Goal: Task Accomplishment & Management: Complete application form

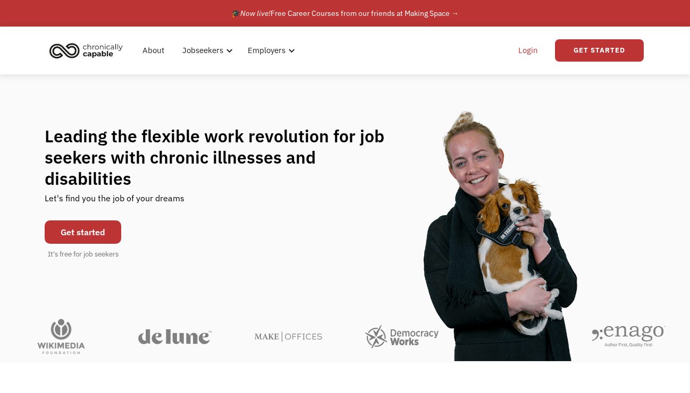
click at [529, 49] on link "Login" at bounding box center [528, 50] width 32 height 34
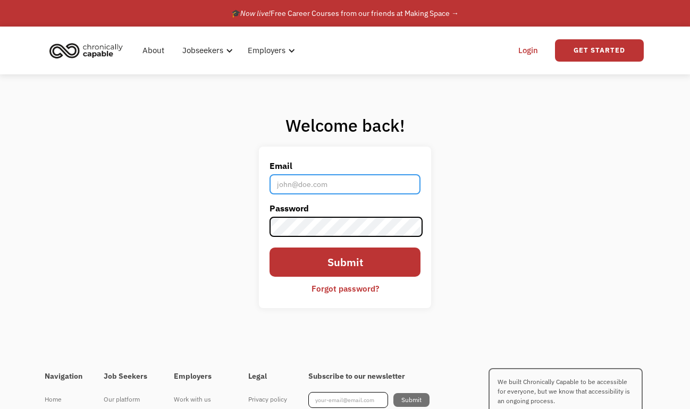
type input "[EMAIL_ADDRESS][DOMAIN_NAME]"
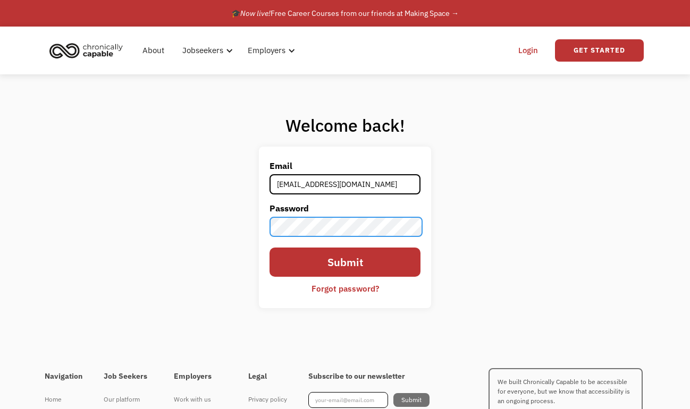
click at [345, 263] on input "Submit" at bounding box center [344, 262] width 151 height 29
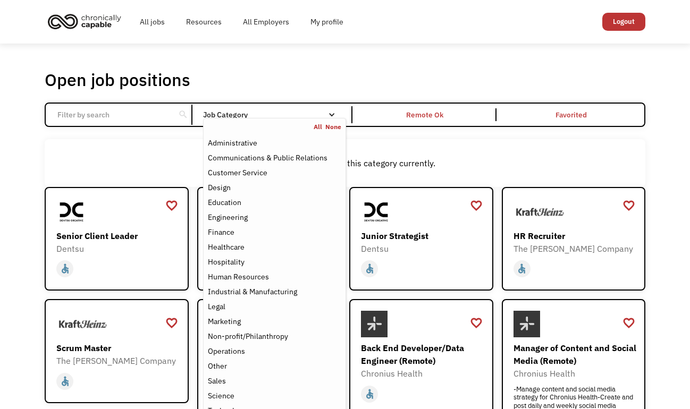
click at [248, 114] on div "Job Category" at bounding box center [274, 114] width 143 height 7
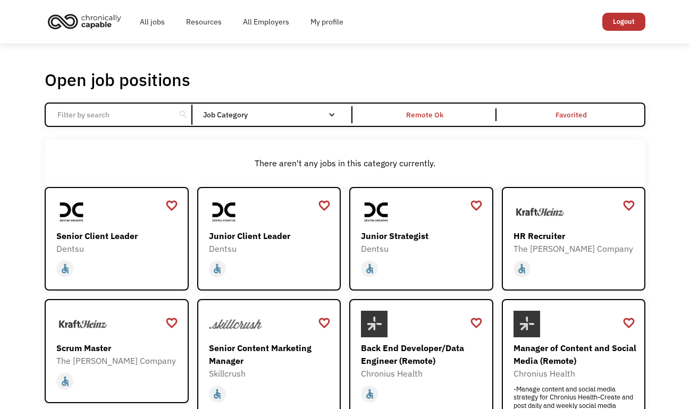
click at [248, 114] on div "Job Category" at bounding box center [274, 114] width 143 height 7
click at [360, 77] on div "Open job positions You have X liked items Search" at bounding box center [345, 79] width 601 height 21
click at [438, 114] on div "Remote Ok" at bounding box center [425, 114] width 37 height 13
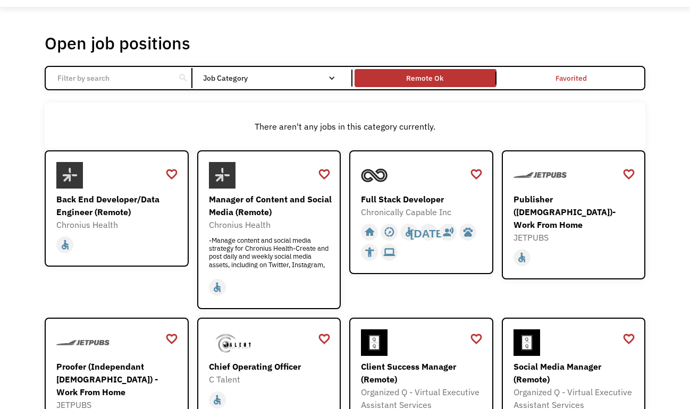
scroll to position [39, 0]
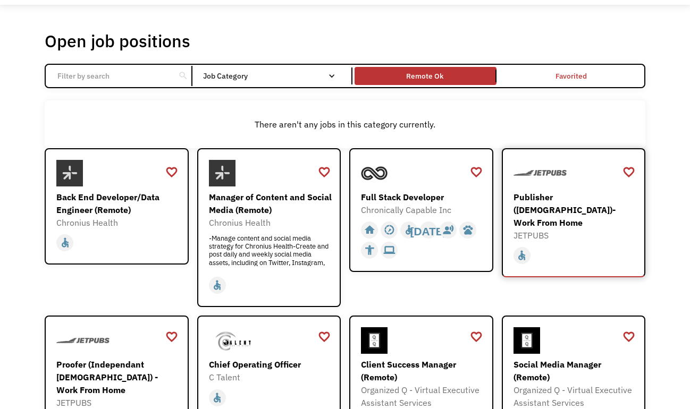
click at [603, 229] on div "JETPUBS" at bounding box center [574, 235] width 123 height 13
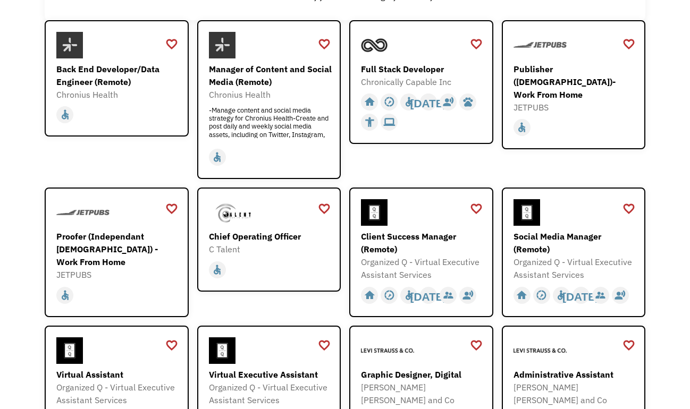
scroll to position [221, 0]
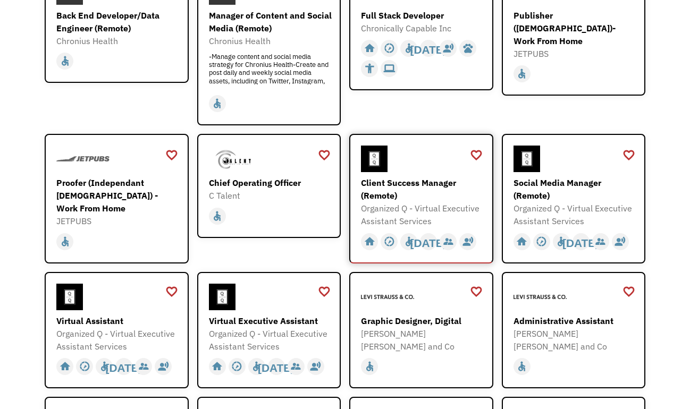
click at [410, 198] on div "Client Success Manager (Remote)" at bounding box center [422, 189] width 123 height 26
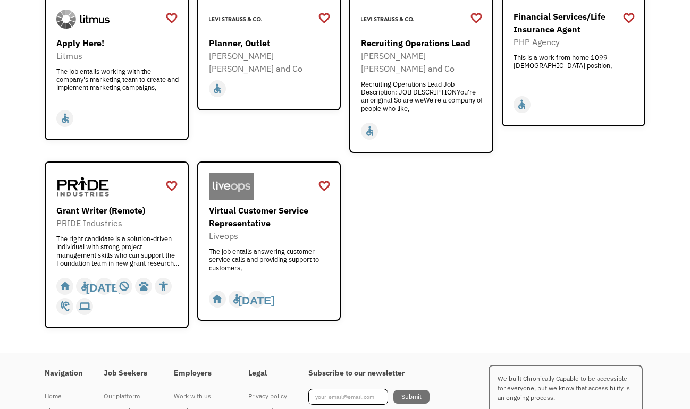
scroll to position [1353, 0]
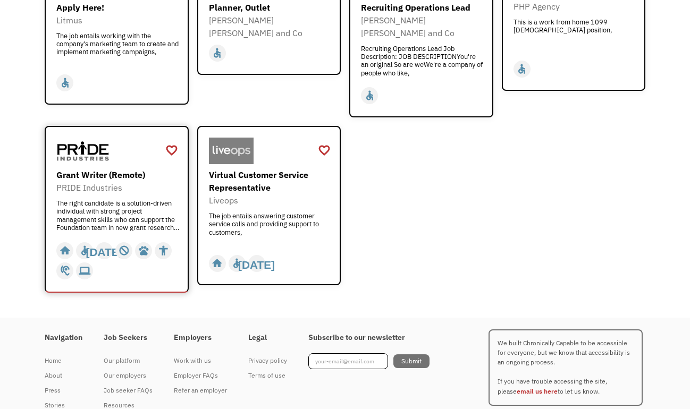
click at [86, 168] on div "Grant Writer (Remote)" at bounding box center [117, 174] width 123 height 13
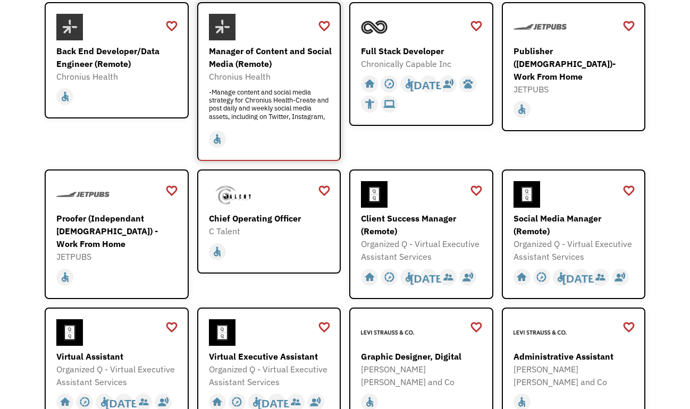
scroll to position [144, 0]
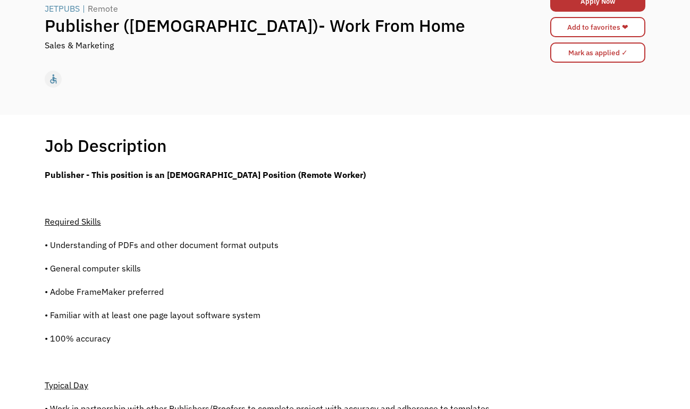
scroll to position [65, 0]
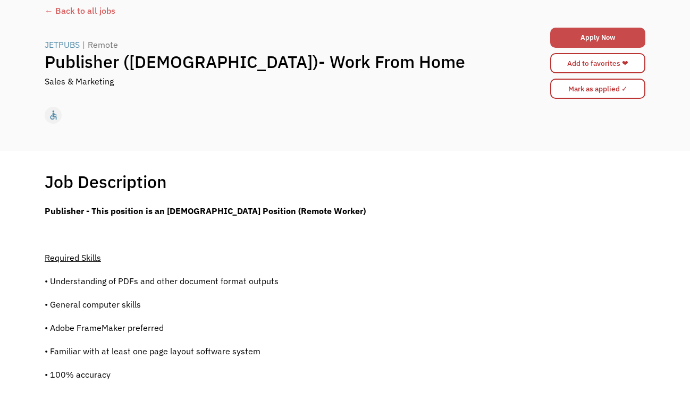
click at [594, 28] on link "Apply Now" at bounding box center [597, 38] width 95 height 20
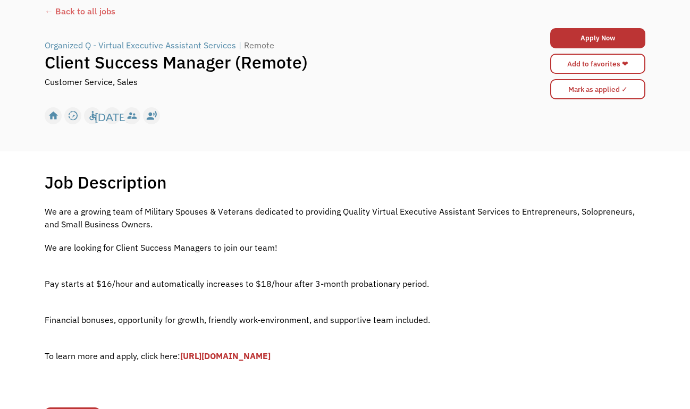
scroll to position [73, 0]
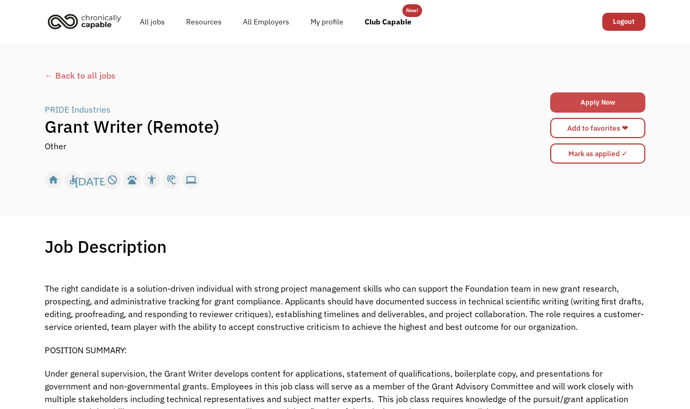
click at [567, 96] on link "Apply Now" at bounding box center [597, 102] width 95 height 20
click at [616, 102] on link "Apply Now" at bounding box center [597, 102] width 95 height 20
